Goal: Task Accomplishment & Management: Manage account settings

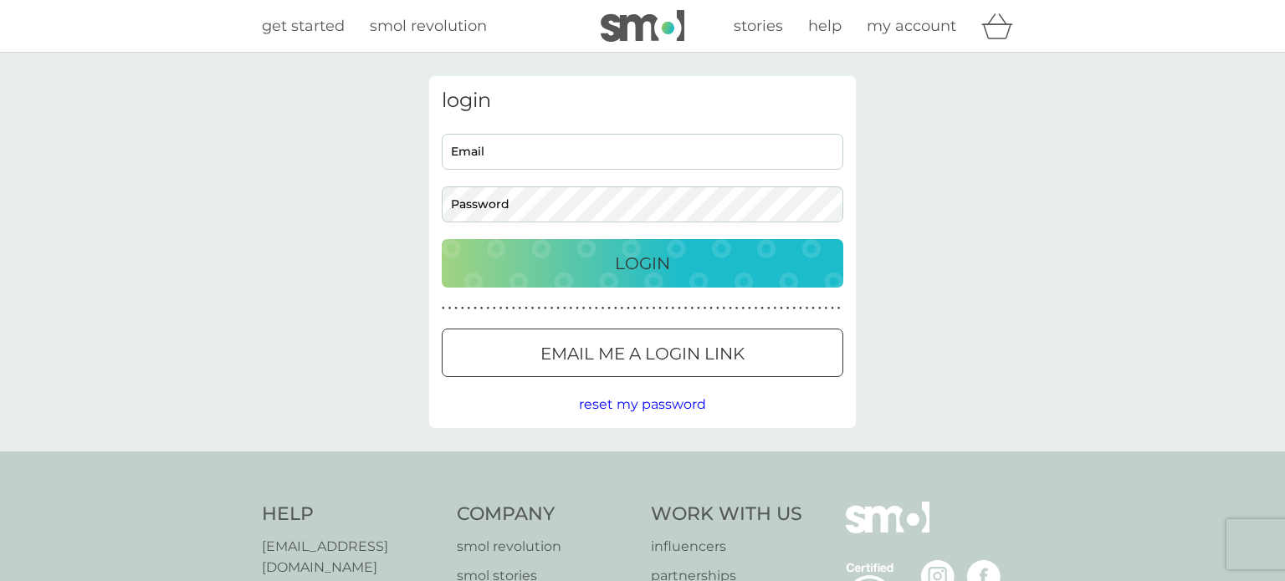
type input "Petermalins@gmail.com"
click at [605, 264] on div "Login" at bounding box center [642, 263] width 368 height 27
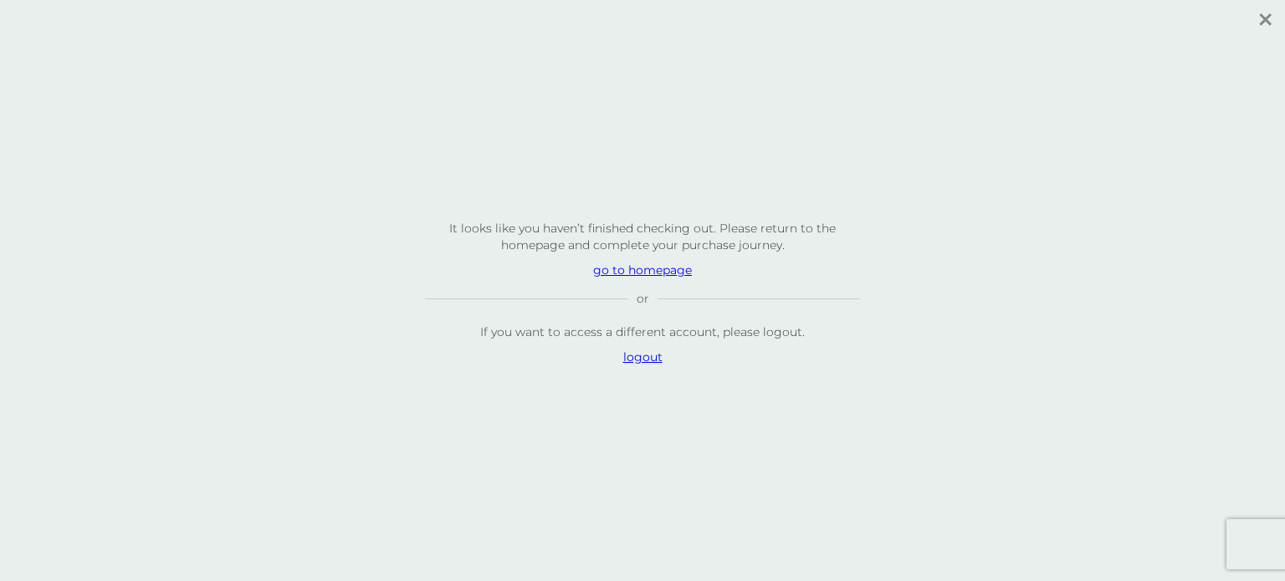
click at [651, 269] on p "go to homepage" at bounding box center [642, 270] width 435 height 17
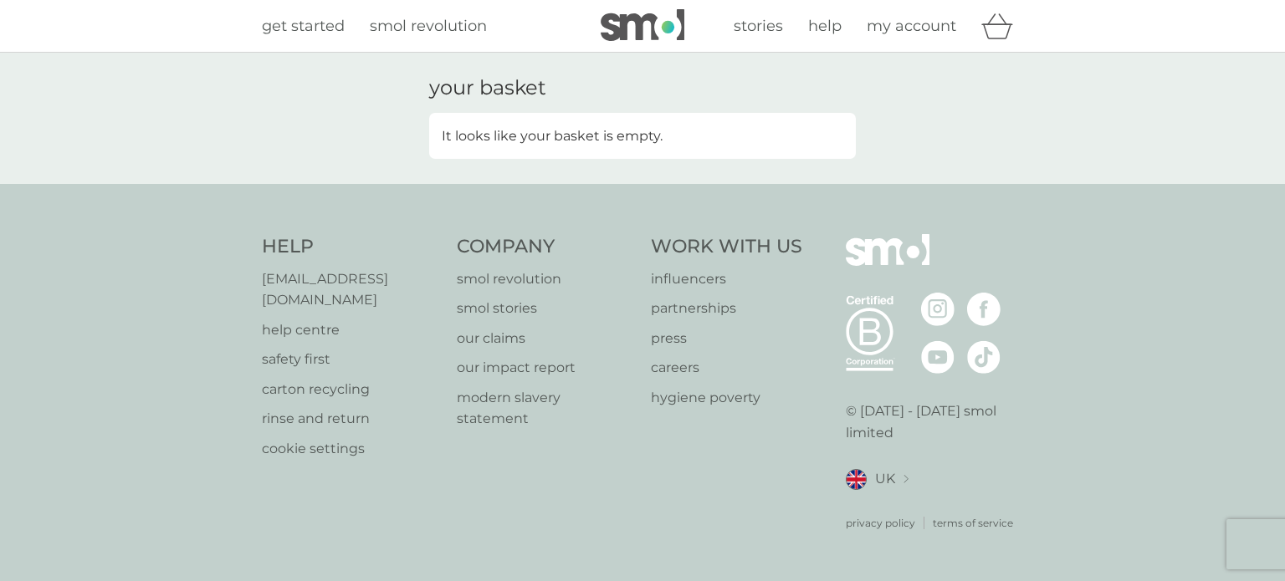
click at [991, 28] on icon "basket" at bounding box center [997, 26] width 32 height 26
click at [642, 144] on p "It looks like your basket is empty." at bounding box center [552, 136] width 221 height 22
click at [725, 184] on div "your basket It looks like your basket is empty." at bounding box center [642, 118] width 1285 height 131
click at [999, 23] on icon "basket" at bounding box center [997, 26] width 32 height 26
